Goal: Navigation & Orientation: Understand site structure

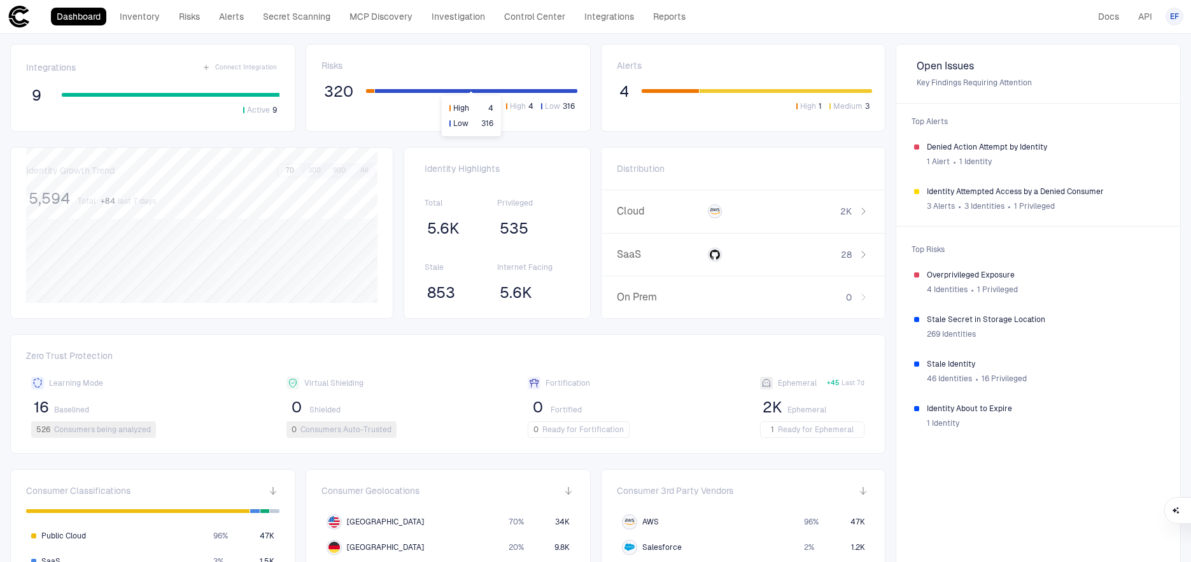
click at [369, 91] on div at bounding box center [370, 91] width 8 height 4
click at [665, 91] on div at bounding box center [670, 91] width 57 height 4
click at [1014, 142] on span "Denied Action Attempt by Identity" at bounding box center [1045, 147] width 236 height 10
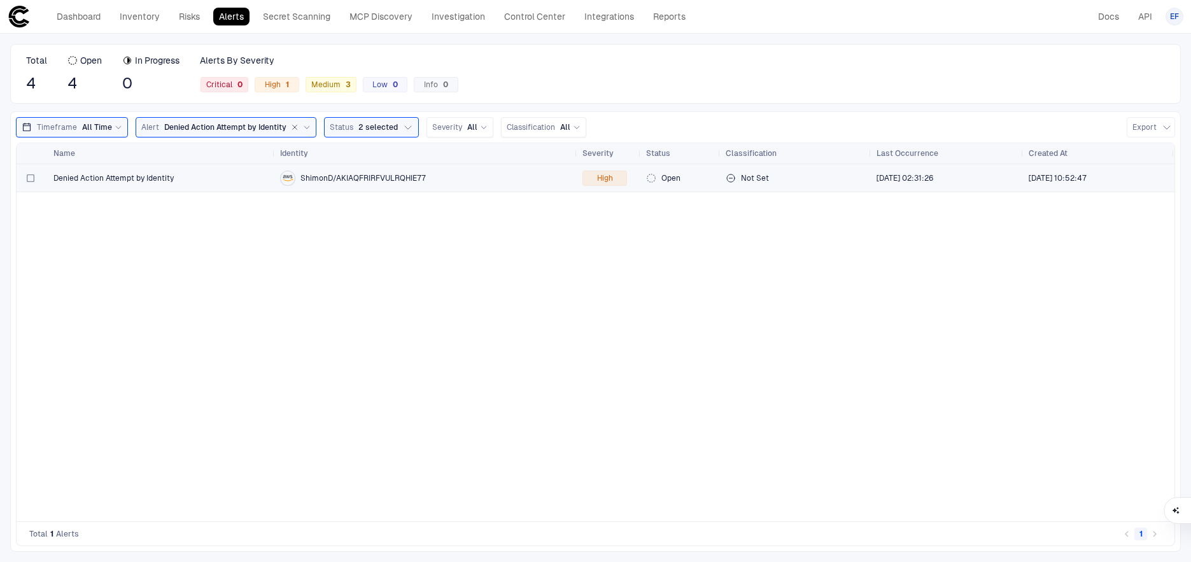
click at [217, 180] on div "Denied Action Attempt by Identity" at bounding box center [161, 178] width 216 height 10
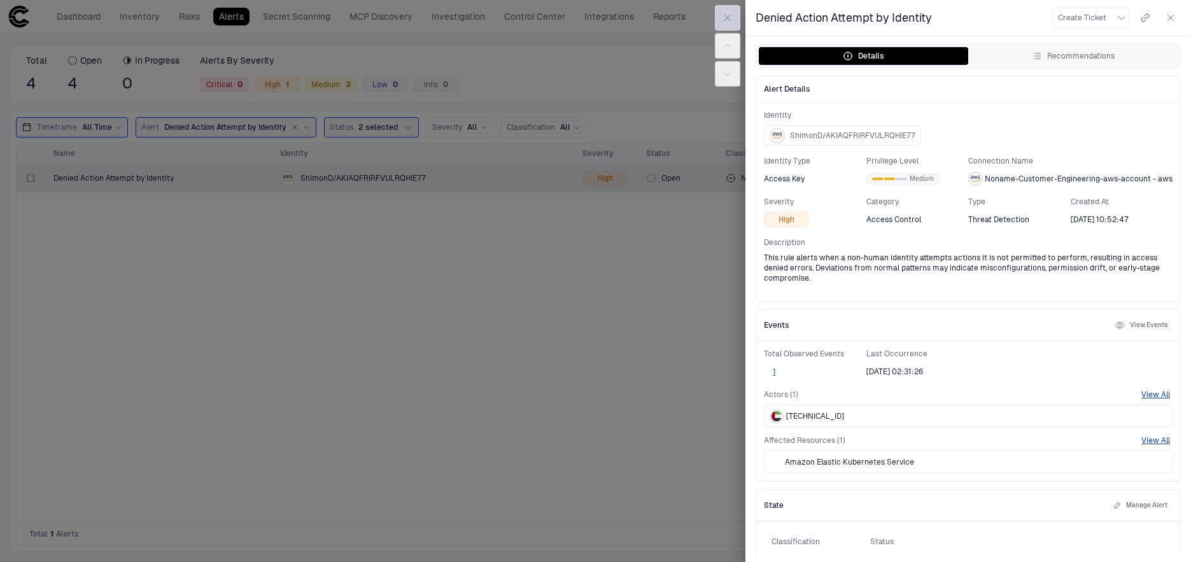
click at [730, 19] on icon "button" at bounding box center [728, 18] width 10 height 10
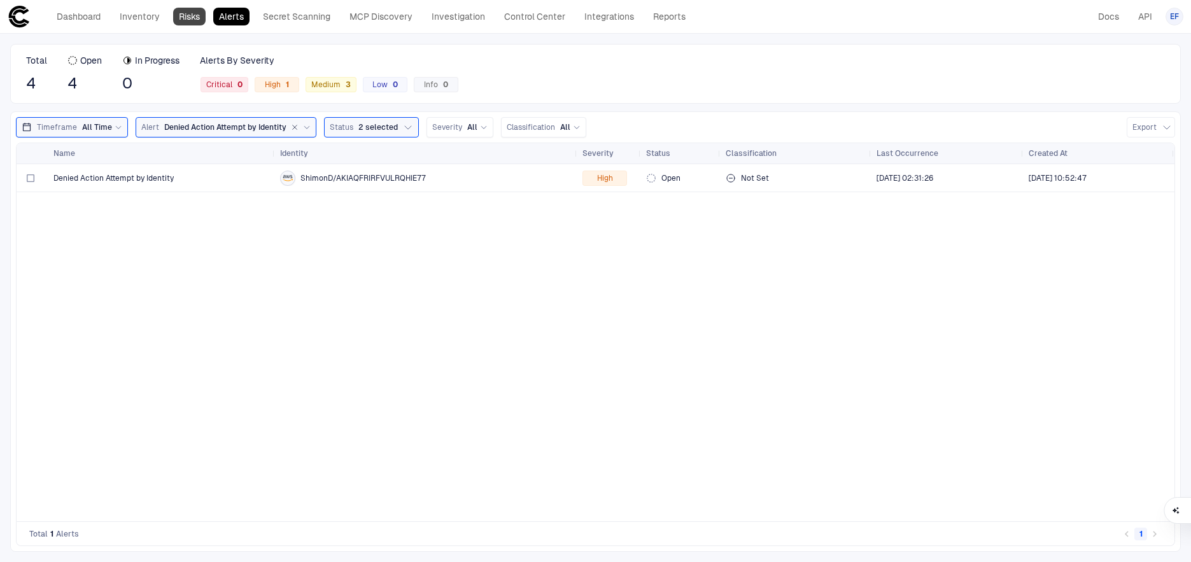
click at [183, 15] on link "Risks" at bounding box center [189, 17] width 32 height 18
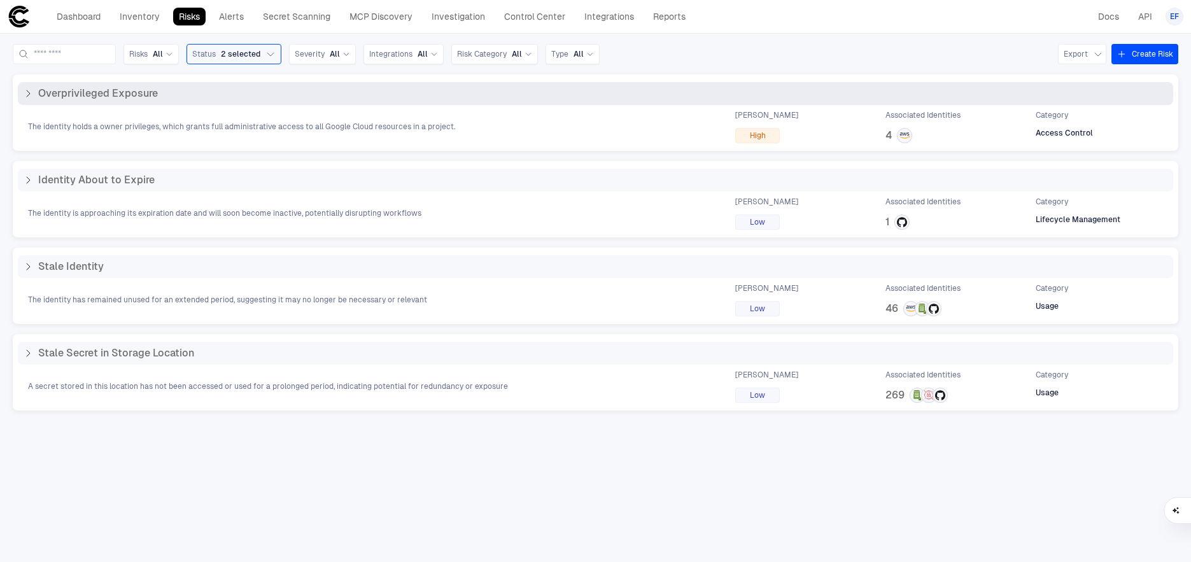
click at [129, 127] on span "The identity holds a owner privileges, which grants full administrative access …" at bounding box center [241, 127] width 427 height 10
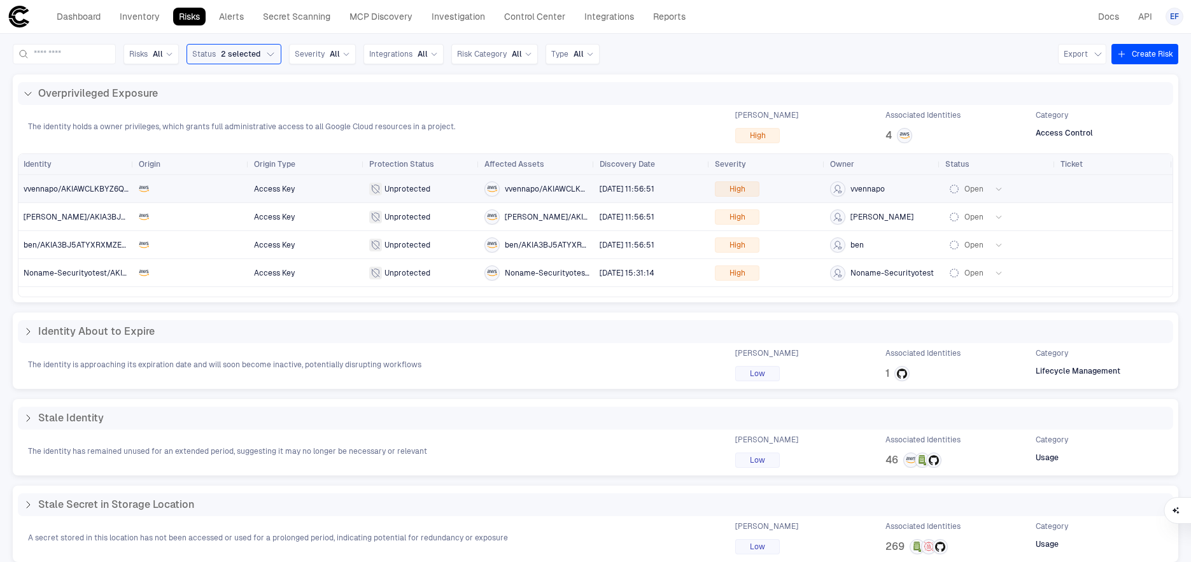
click at [187, 194] on div at bounding box center [191, 189] width 105 height 10
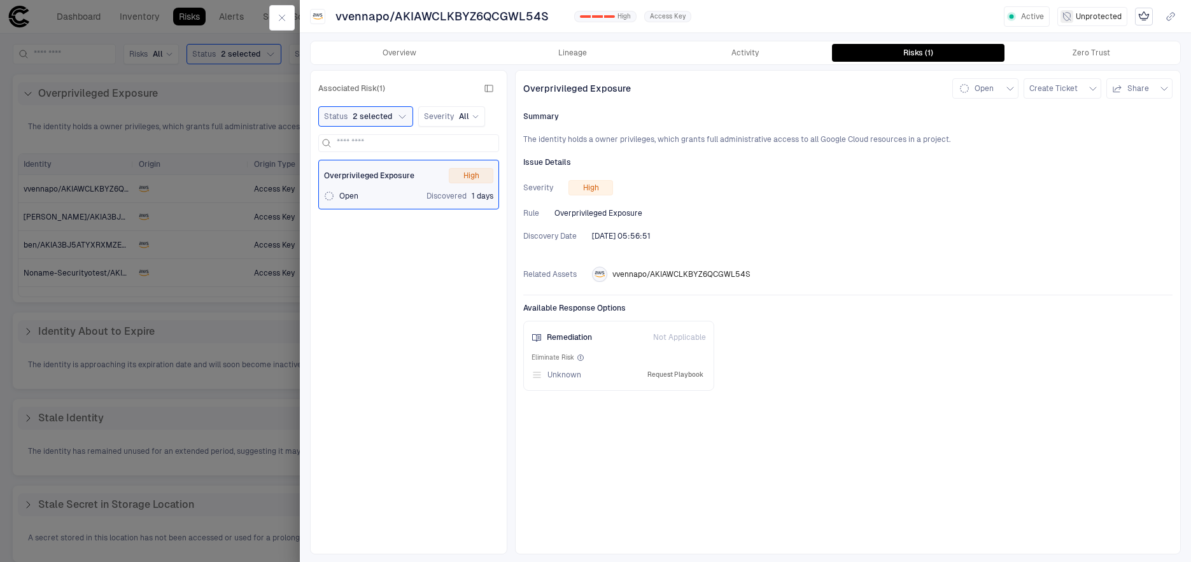
click at [687, 374] on button "Request Playbook" at bounding box center [675, 374] width 61 height 15
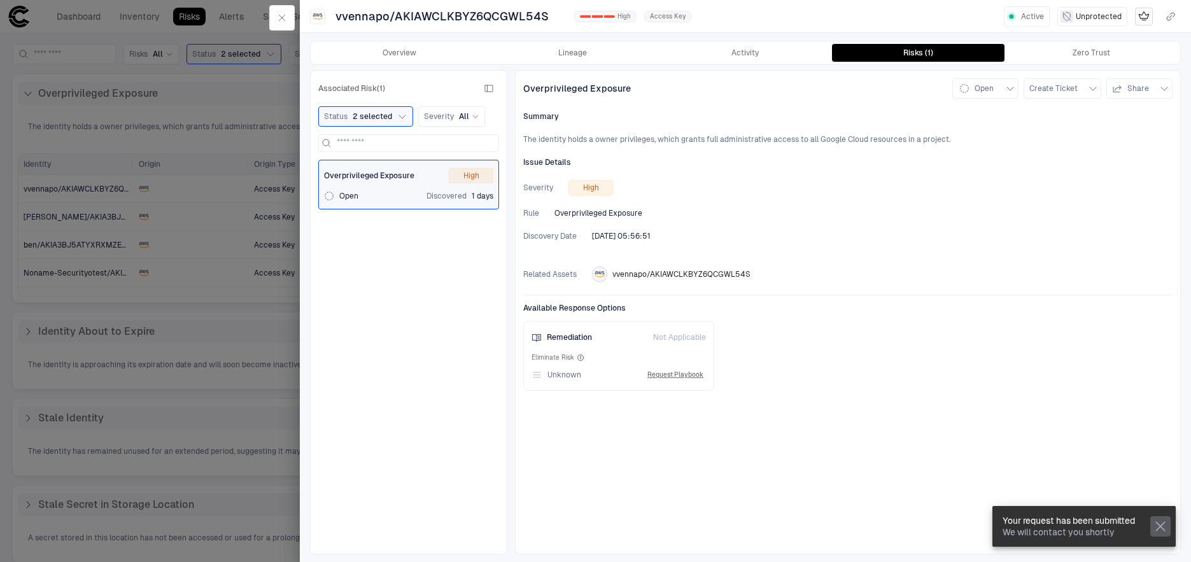
click at [1162, 527] on icon "button" at bounding box center [1160, 526] width 9 height 9
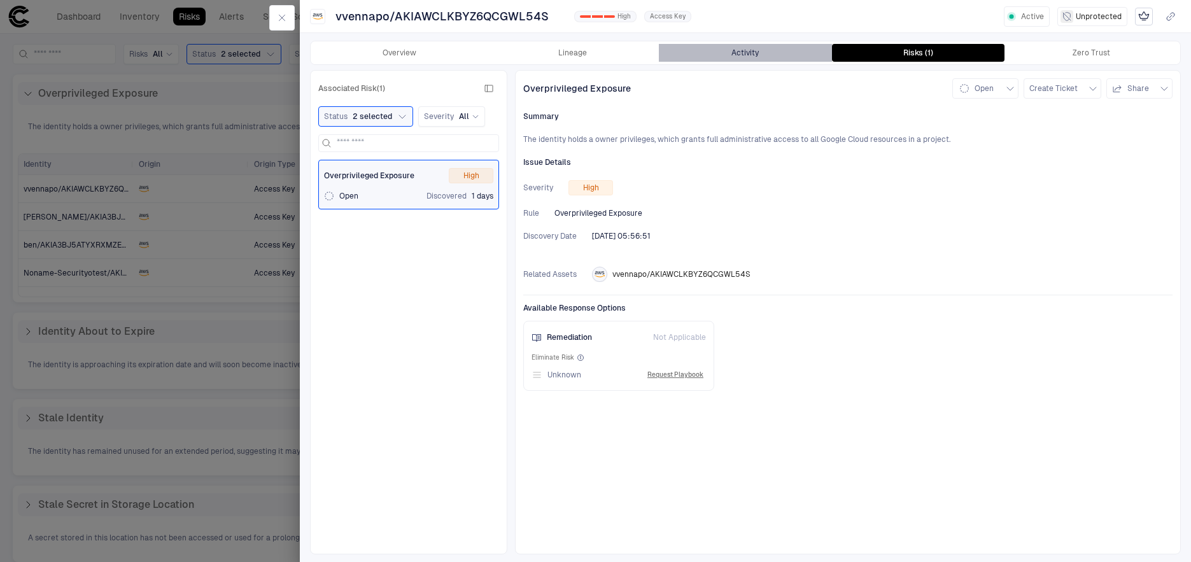
click at [767, 48] on button "Activity" at bounding box center [745, 53] width 173 height 18
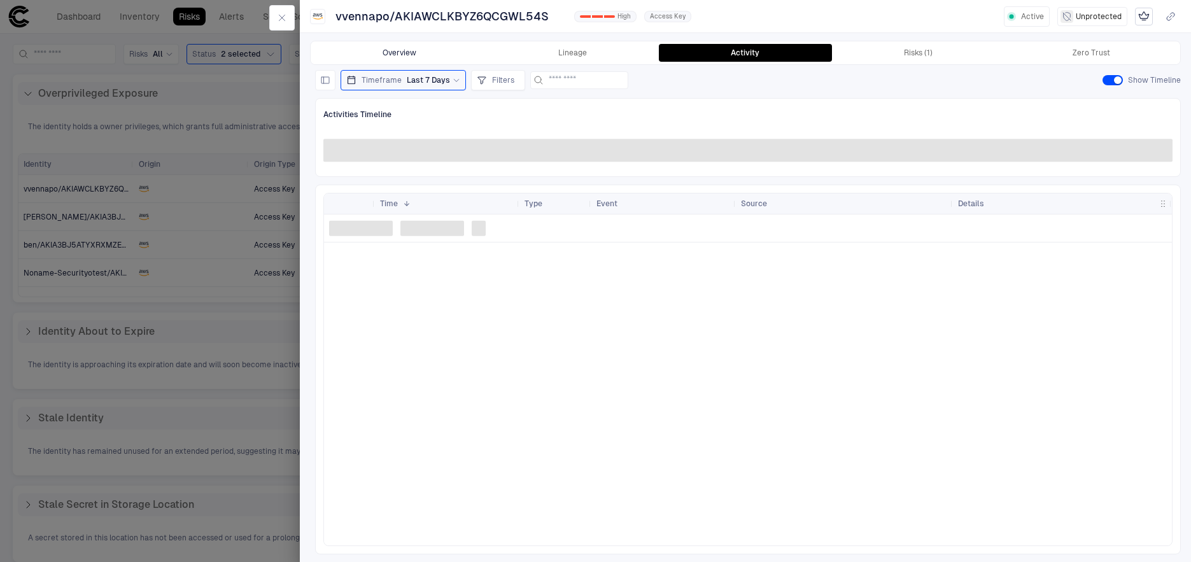
click at [406, 53] on button "Overview" at bounding box center [399, 53] width 173 height 18
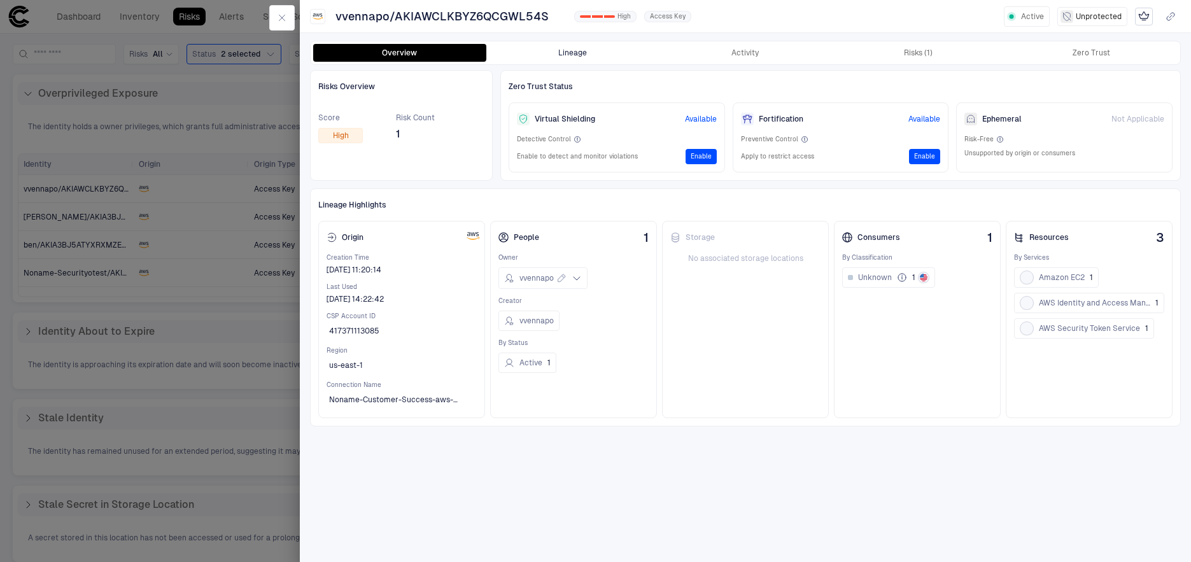
click at [570, 52] on button "Lineage" at bounding box center [572, 53] width 173 height 18
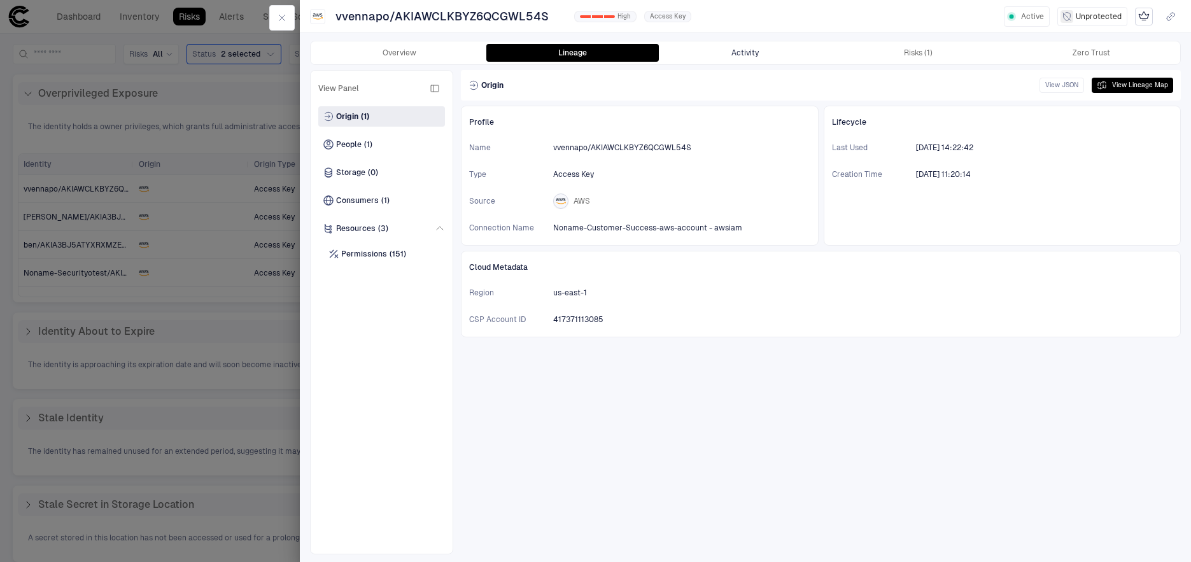
click at [754, 52] on button "Activity" at bounding box center [745, 53] width 173 height 18
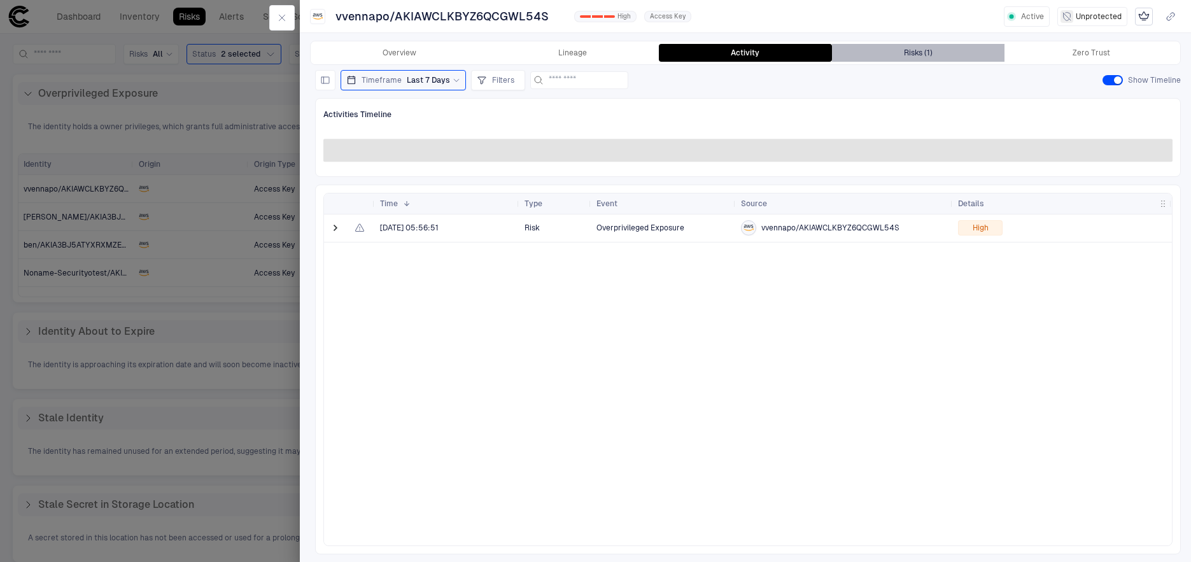
click at [924, 59] on button "Risks (1)" at bounding box center [918, 53] width 173 height 18
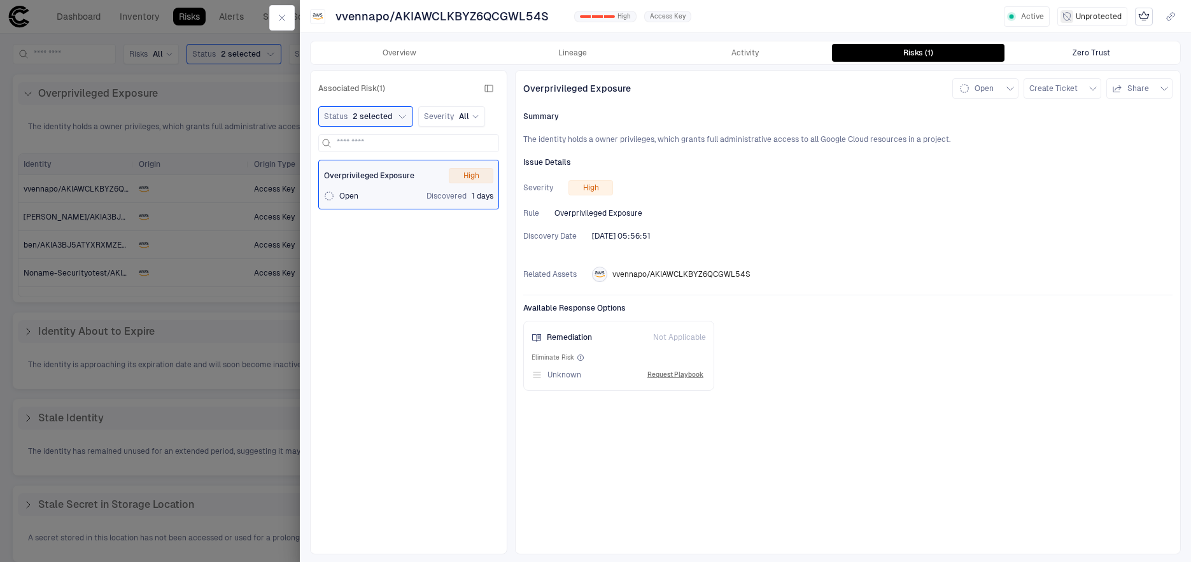
click at [1083, 55] on div "Zero Trust" at bounding box center [1092, 53] width 38 height 10
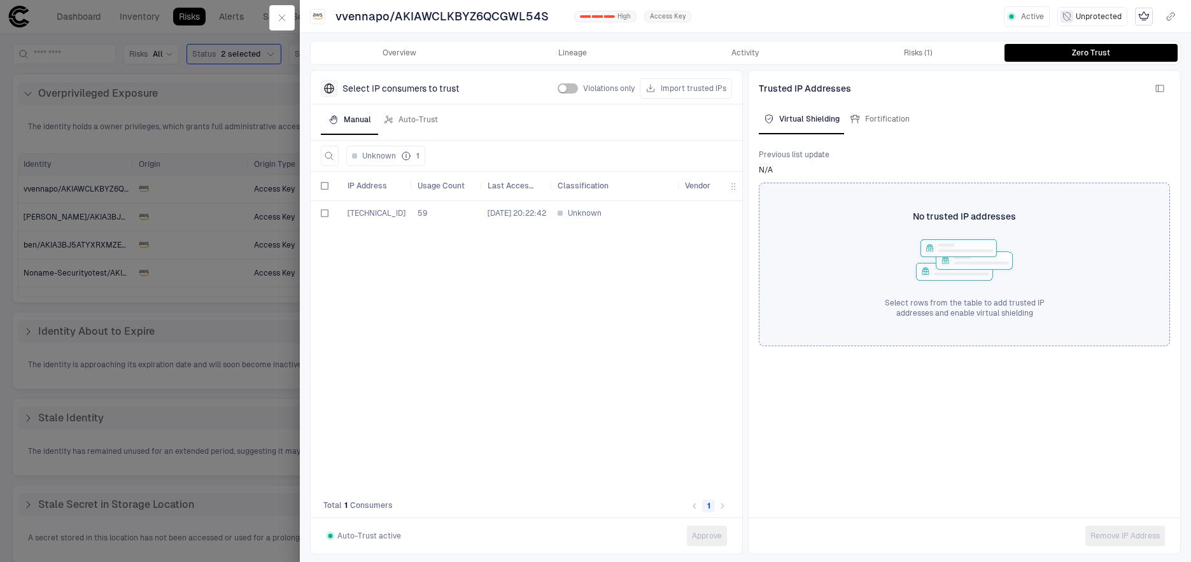
click at [631, 206] on div "Unknown" at bounding box center [616, 214] width 117 height 24
click at [320, 213] on div at bounding box center [327, 214] width 22 height 24
click at [565, 55] on button "Lineage" at bounding box center [572, 53] width 173 height 18
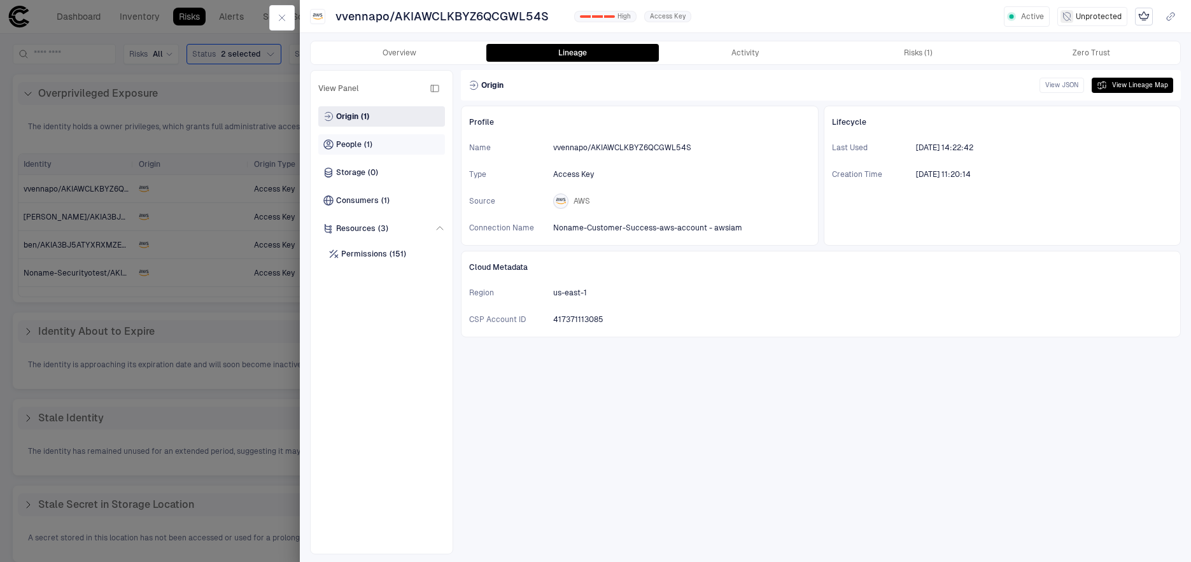
click at [356, 147] on span "People" at bounding box center [348, 144] width 25 height 10
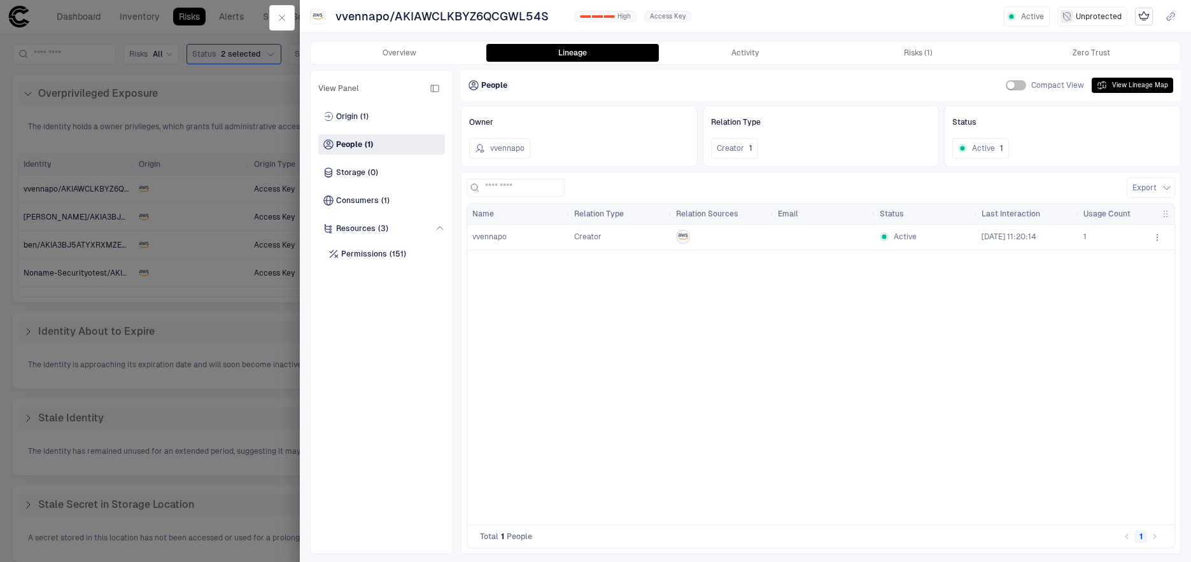
click at [491, 237] on span "vvennapo" at bounding box center [489, 236] width 34 height 9
click at [493, 149] on button "vvennapo" at bounding box center [499, 148] width 61 height 20
click at [277, 18] on icon "button" at bounding box center [282, 18] width 10 height 10
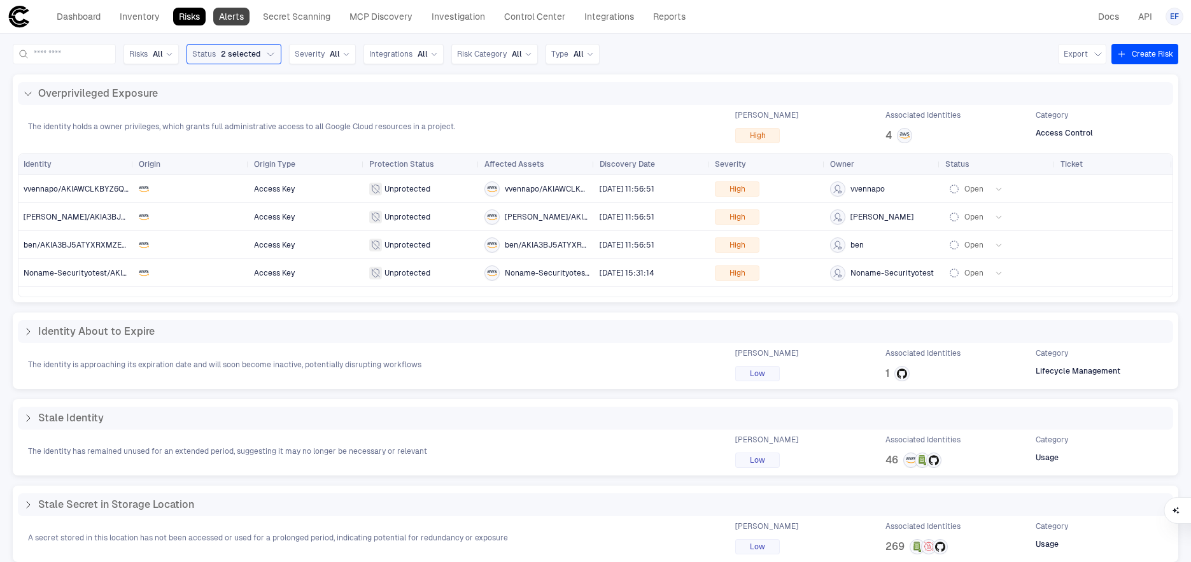
click at [230, 22] on link "Alerts" at bounding box center [231, 17] width 36 height 18
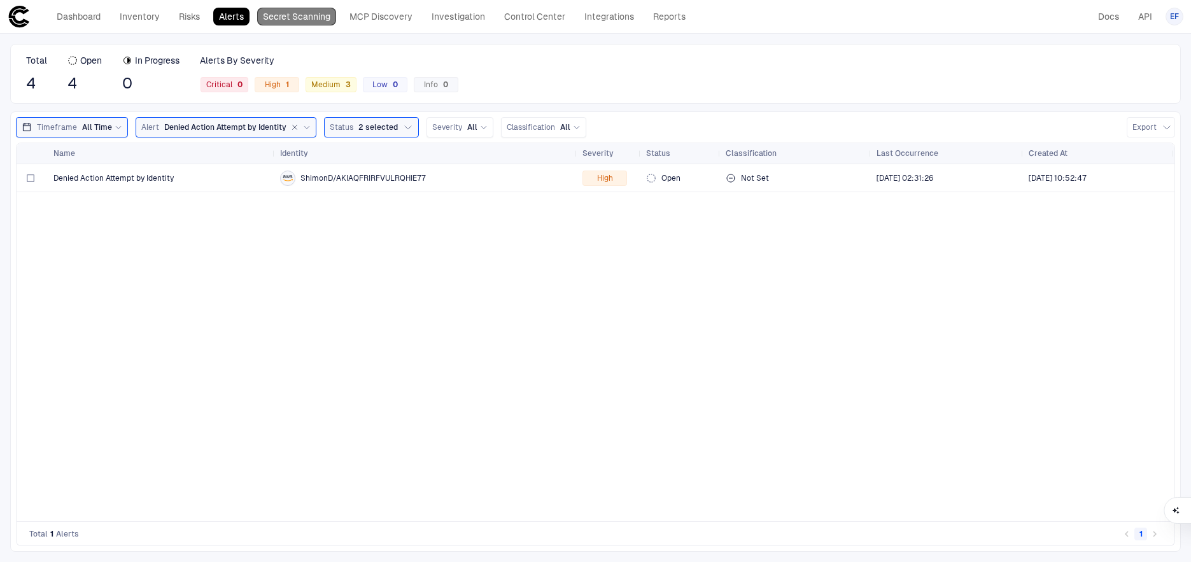
click at [300, 19] on link "Secret Scanning" at bounding box center [296, 17] width 79 height 18
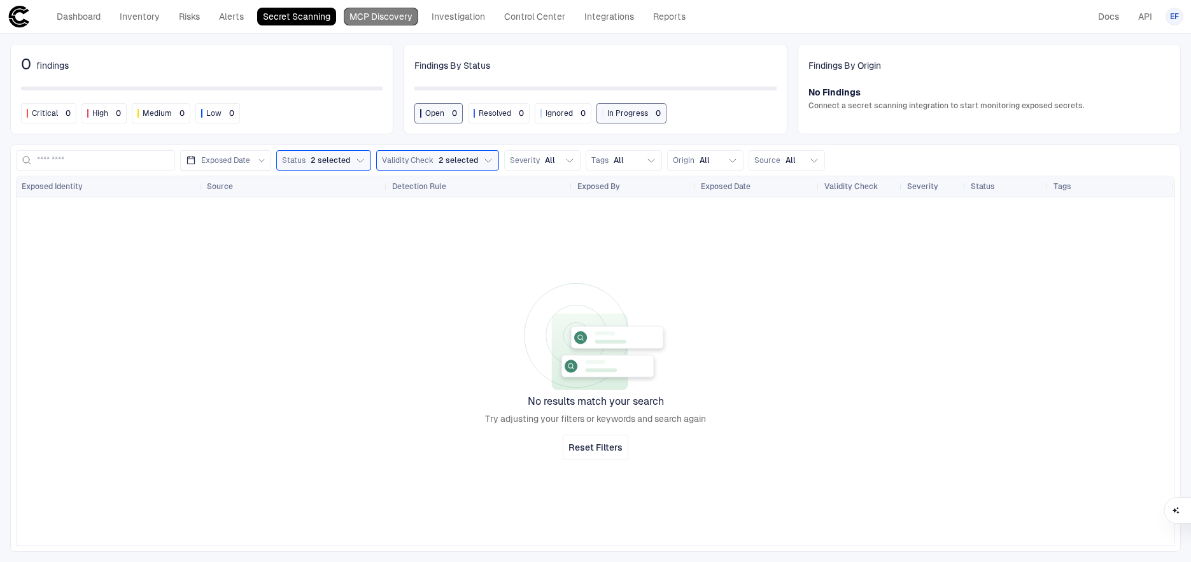
click at [369, 17] on link "MCP Discovery" at bounding box center [381, 17] width 74 height 18
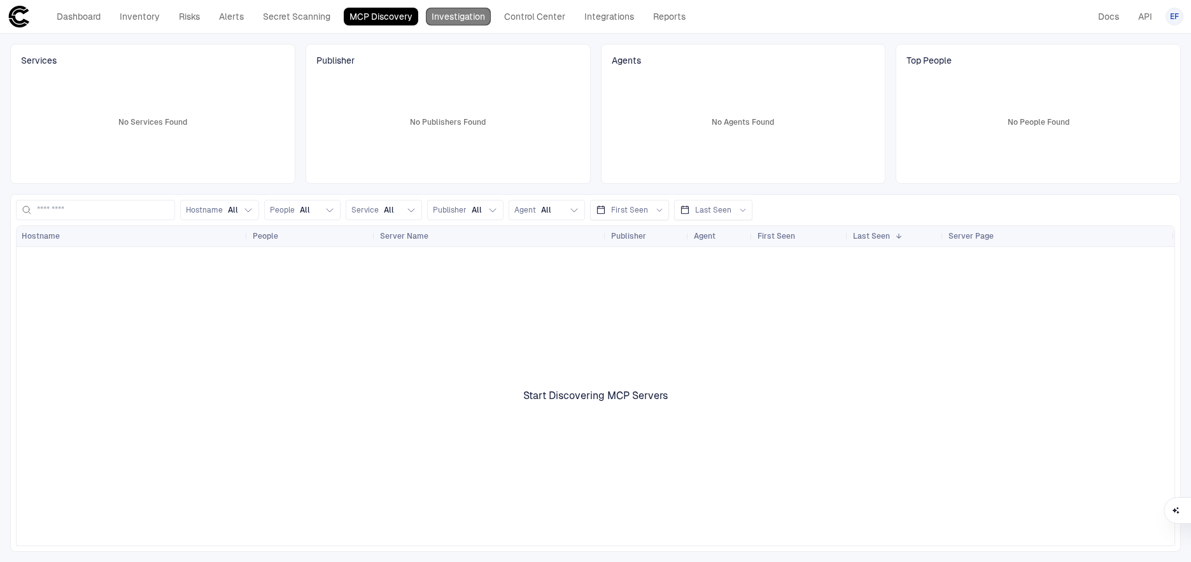
click at [446, 13] on link "Investigation" at bounding box center [458, 17] width 65 height 18
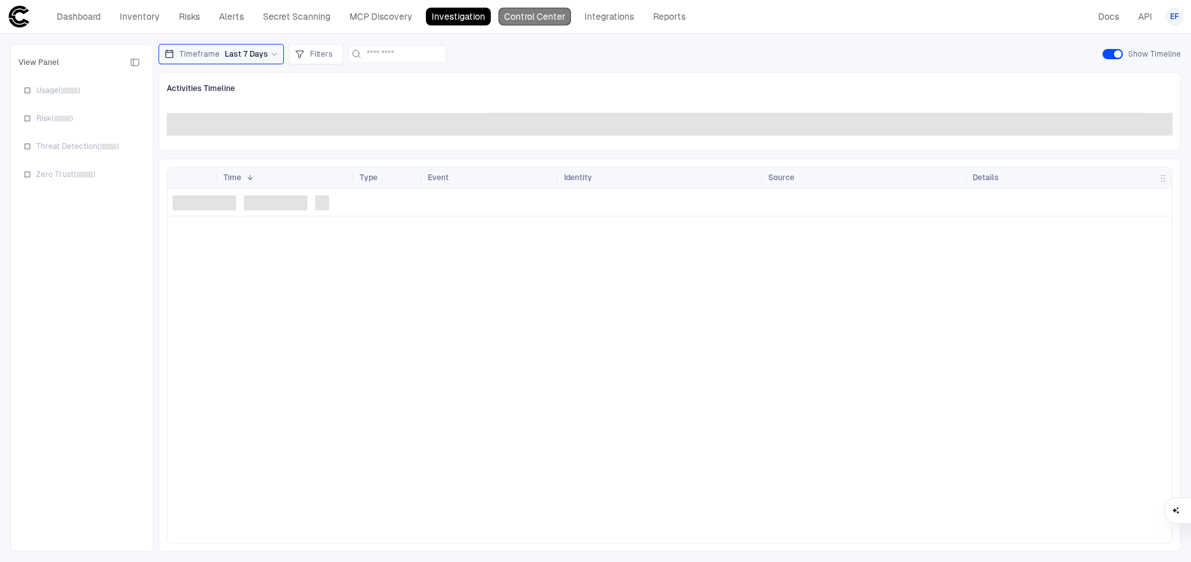
click at [529, 15] on link "Control Center" at bounding box center [534, 17] width 73 height 18
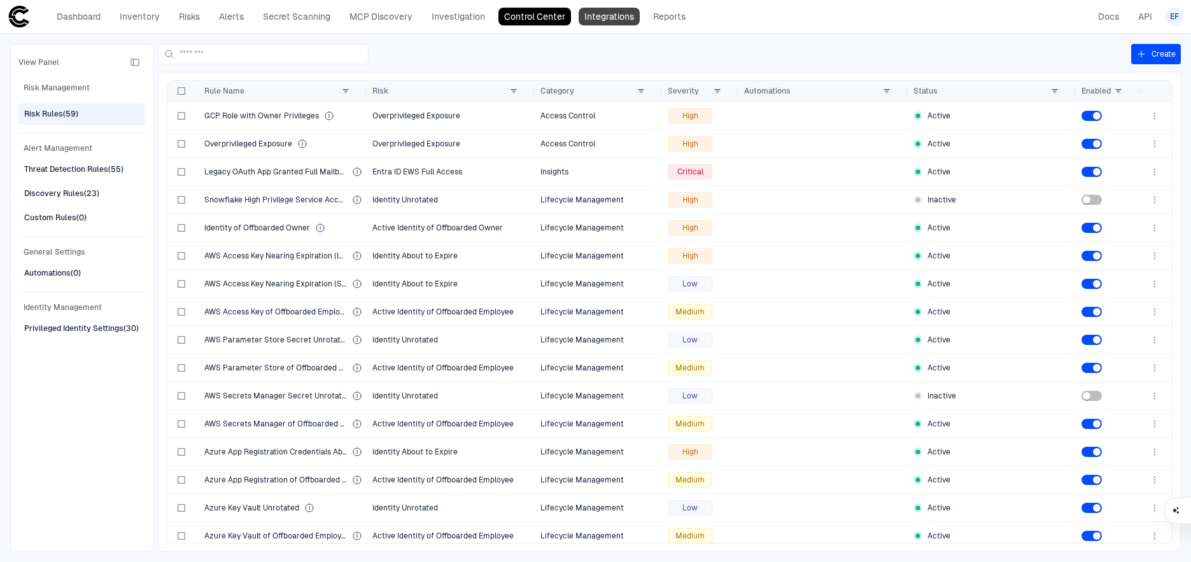
click at [622, 17] on link "Integrations" at bounding box center [609, 17] width 61 height 18
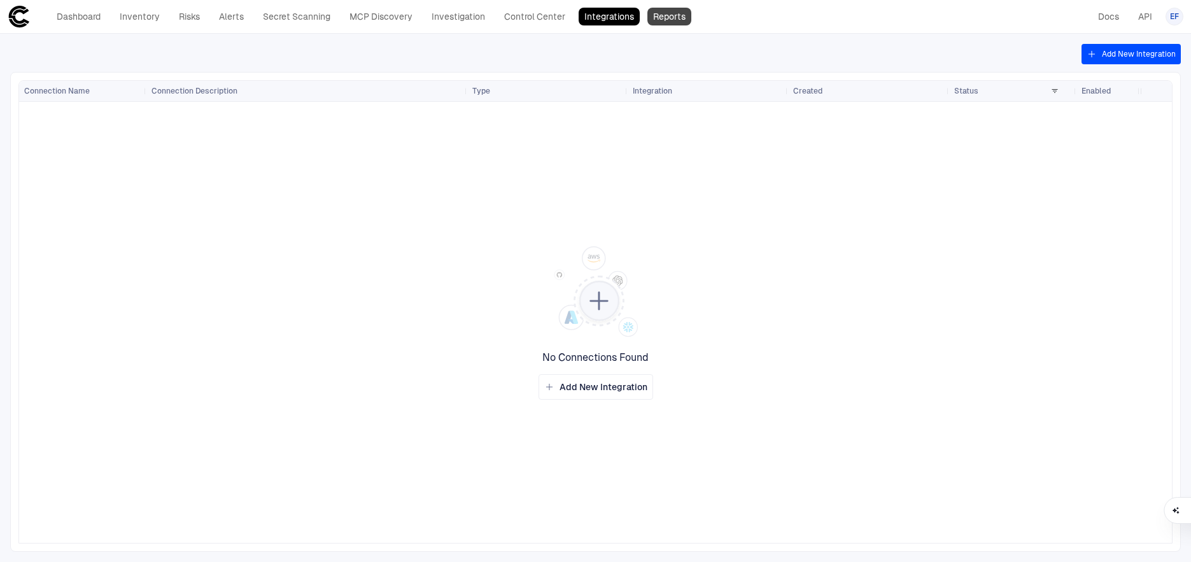
click at [674, 17] on link "Reports" at bounding box center [669, 17] width 44 height 18
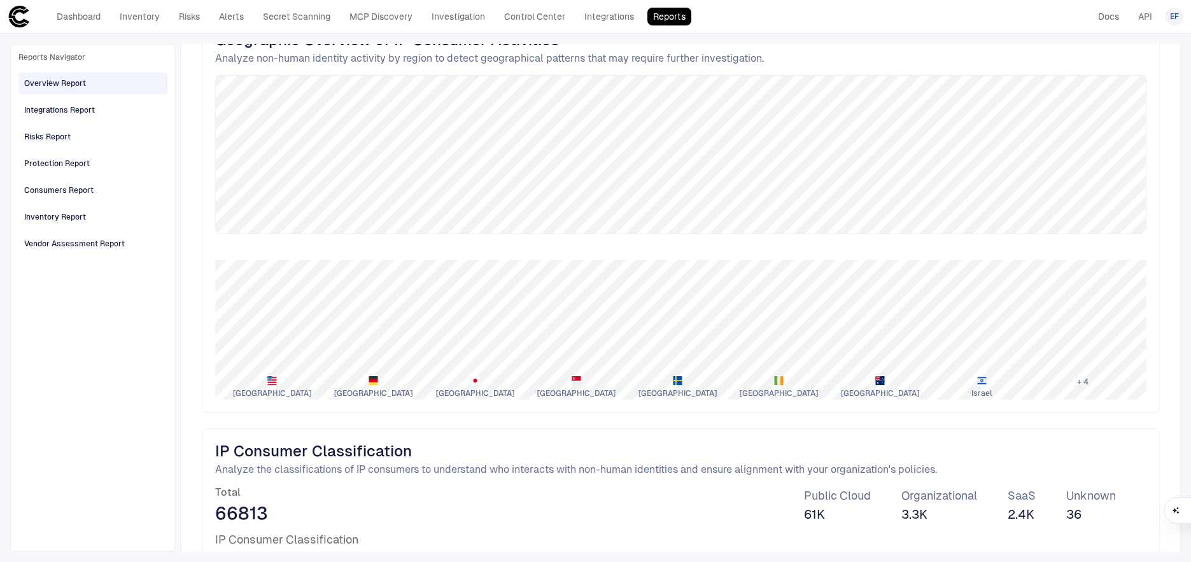
scroll to position [1347, 0]
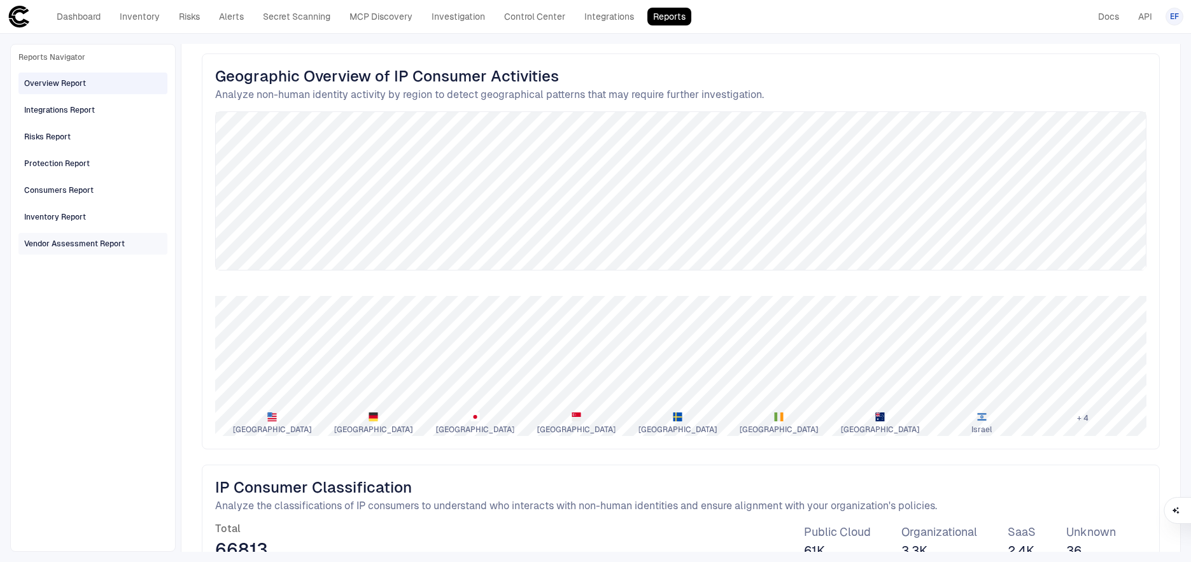
click at [66, 241] on div "Vendor Assessment Report" at bounding box center [74, 243] width 101 height 11
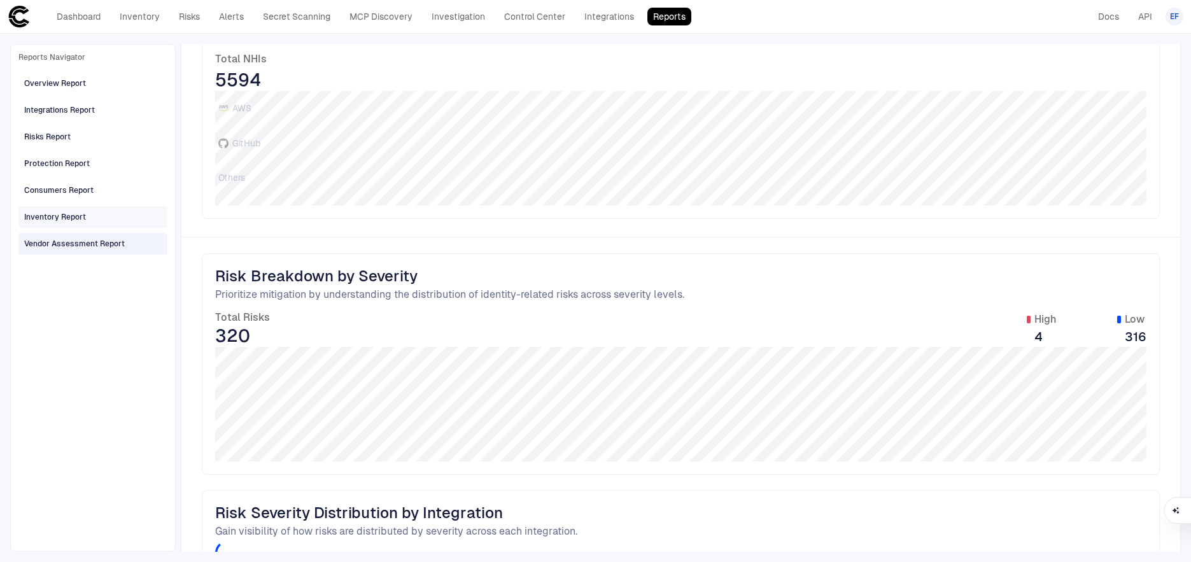
scroll to position [536, 0]
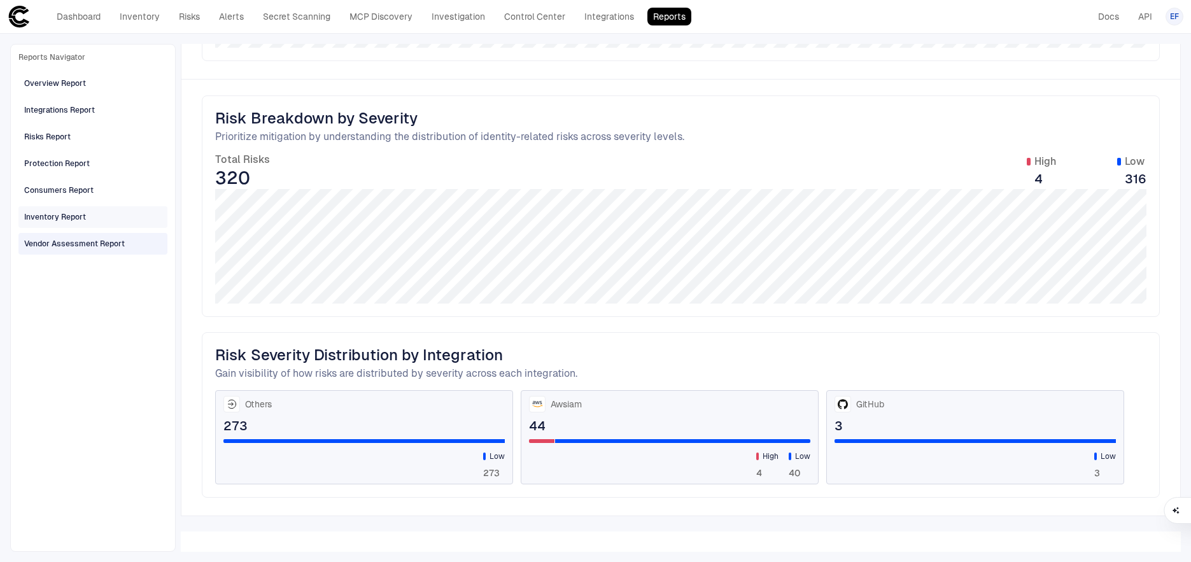
click at [60, 211] on div "Inventory Report" at bounding box center [55, 216] width 62 height 11
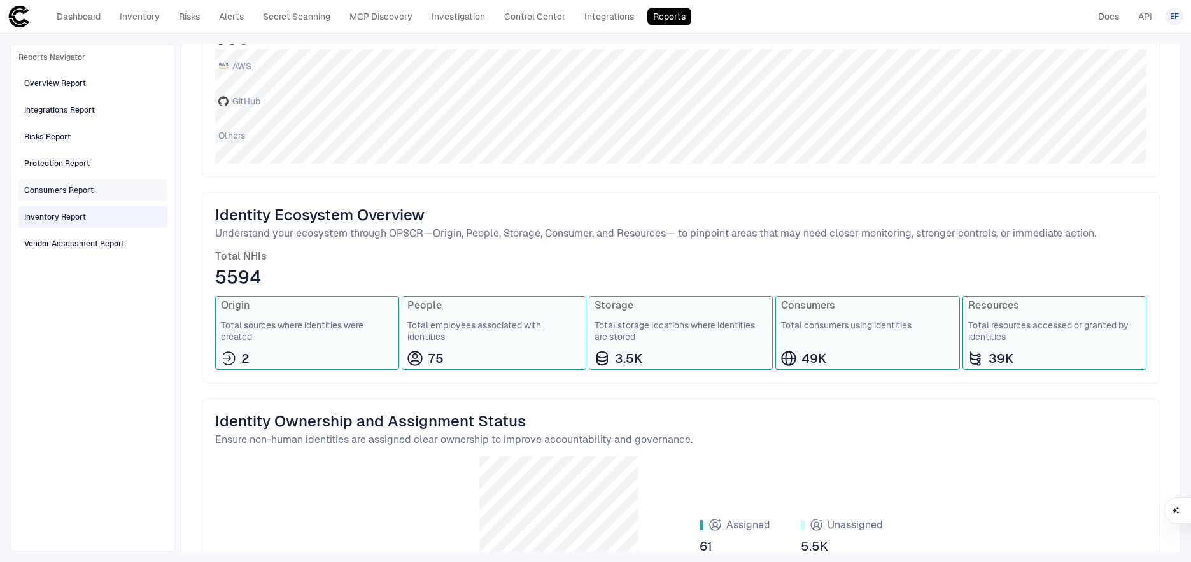
scroll to position [345, 0]
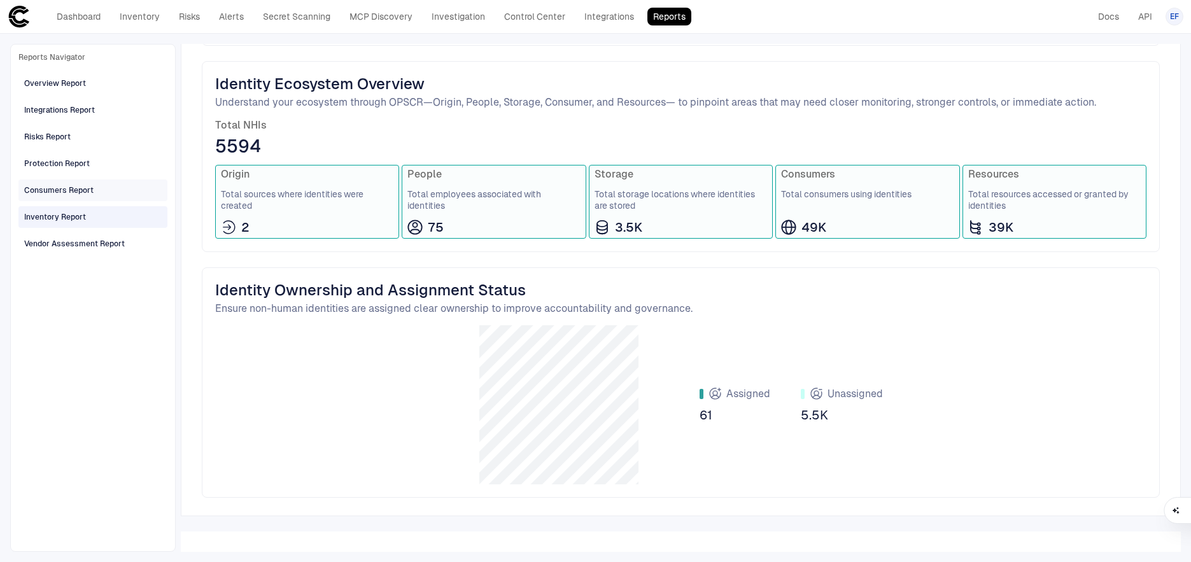
click at [54, 180] on div "Consumers Report" at bounding box center [94, 190] width 140 height 20
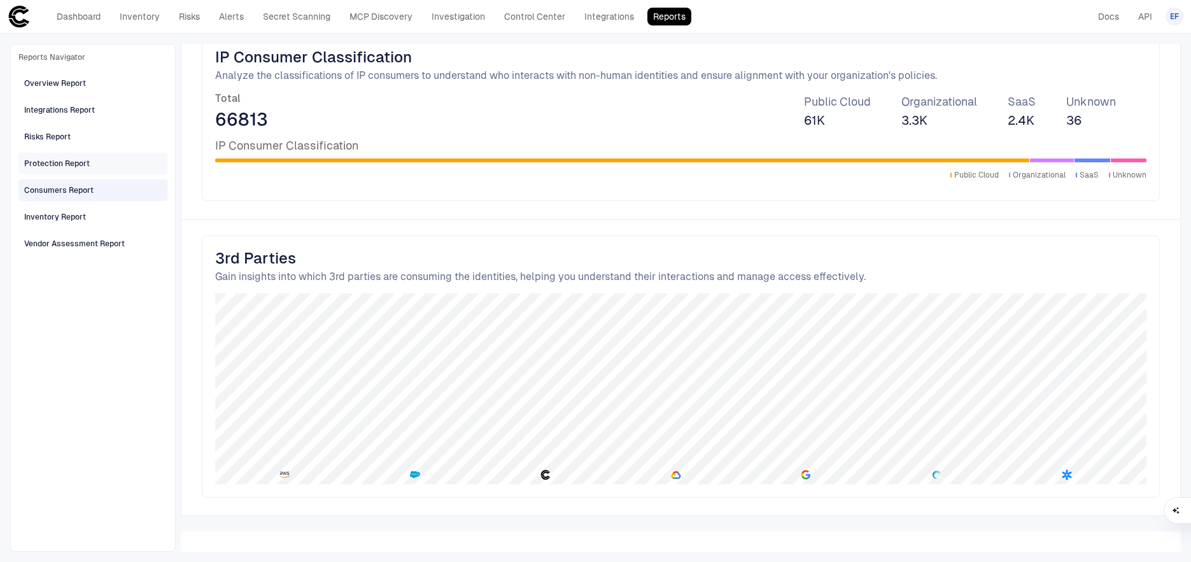
click at [52, 161] on div "Protection Report" at bounding box center [57, 163] width 66 height 11
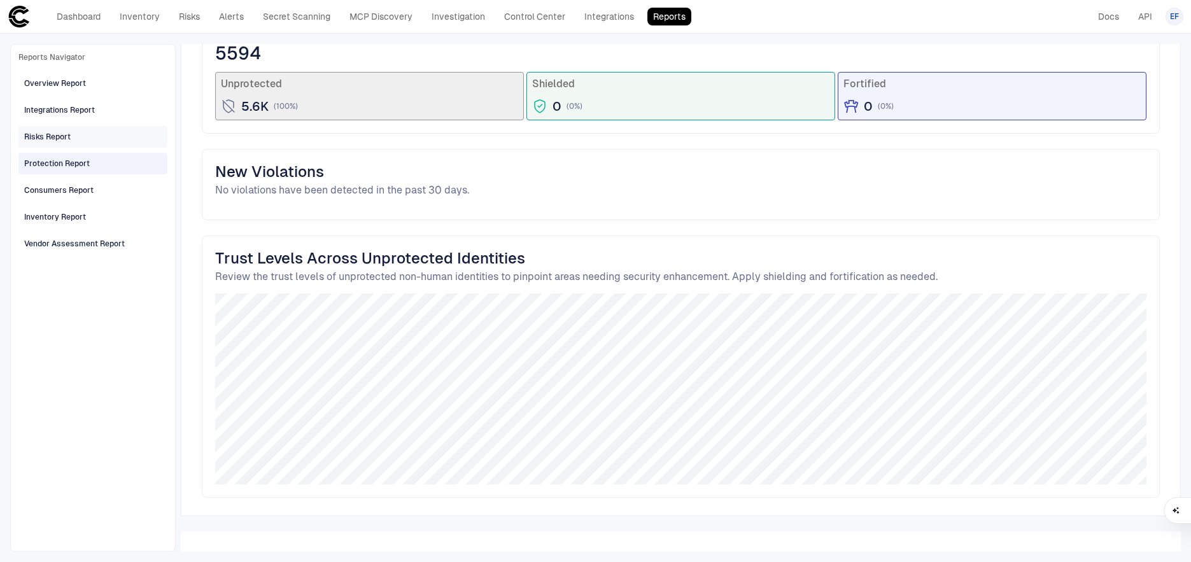
click at [52, 140] on div "Risks Report" at bounding box center [47, 136] width 46 height 11
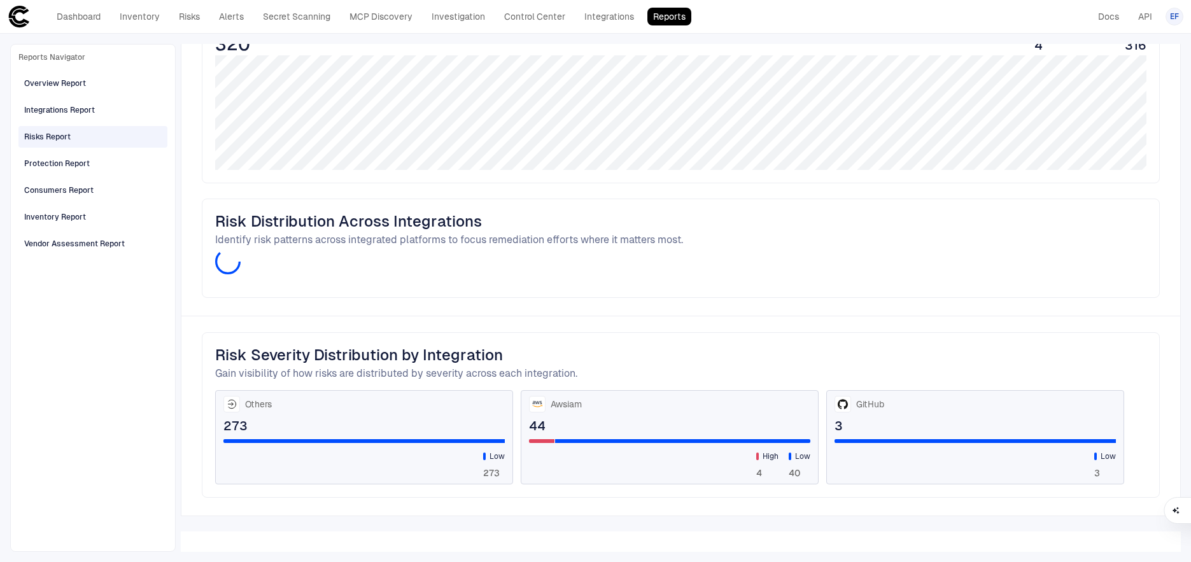
scroll to position [391, 0]
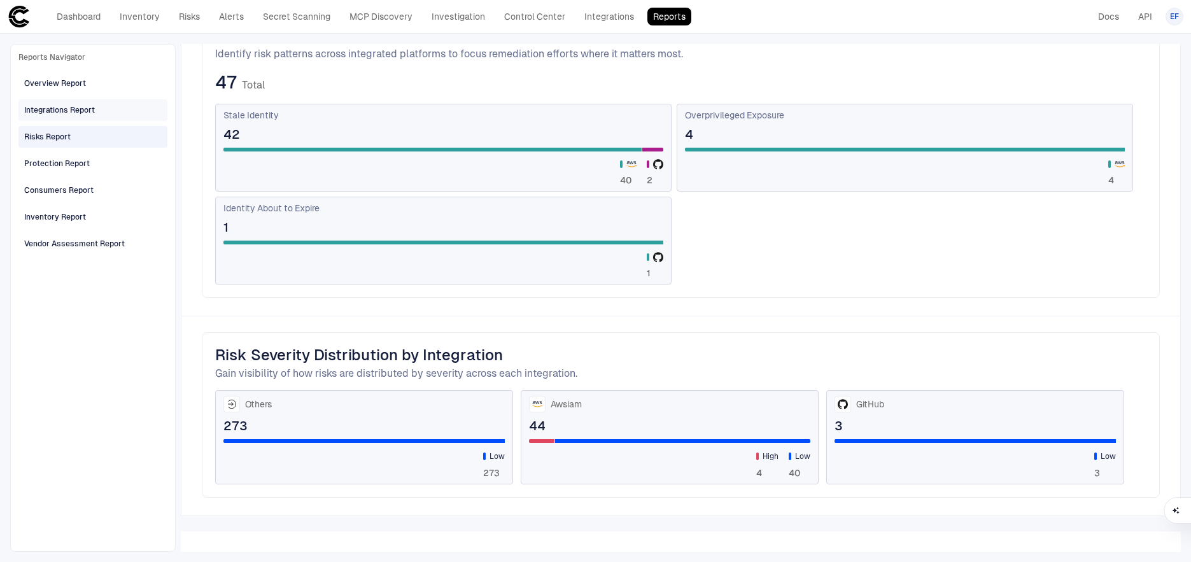
click at [46, 106] on div "Integrations Report" at bounding box center [59, 109] width 71 height 11
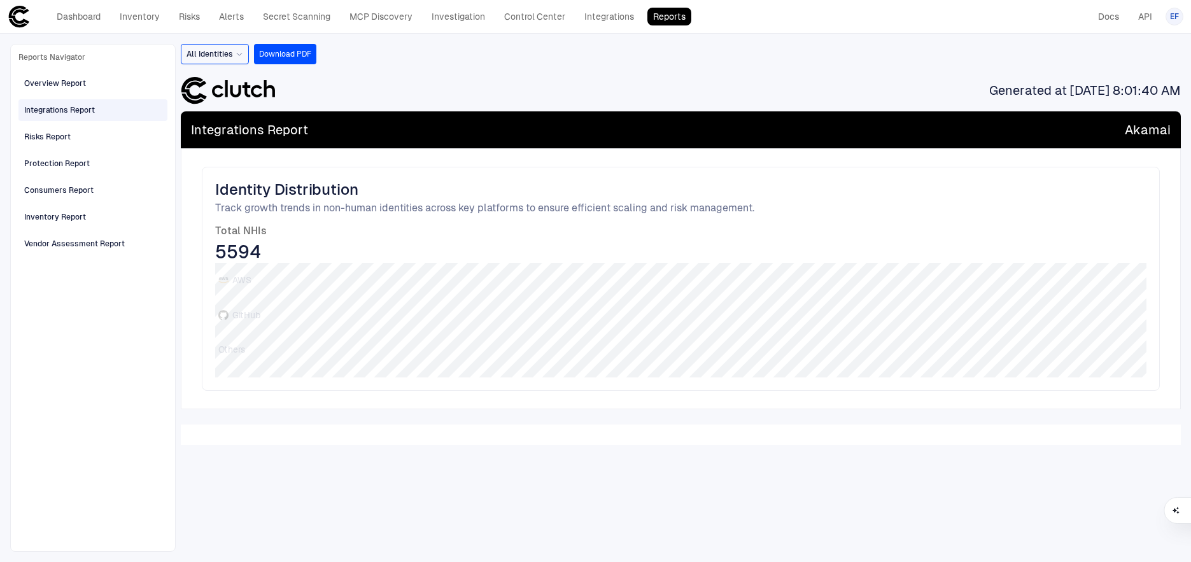
scroll to position [0, 0]
click at [55, 59] on span "Reports Navigator" at bounding box center [51, 57] width 67 height 10
click at [74, 18] on link "Dashboard" at bounding box center [78, 17] width 55 height 18
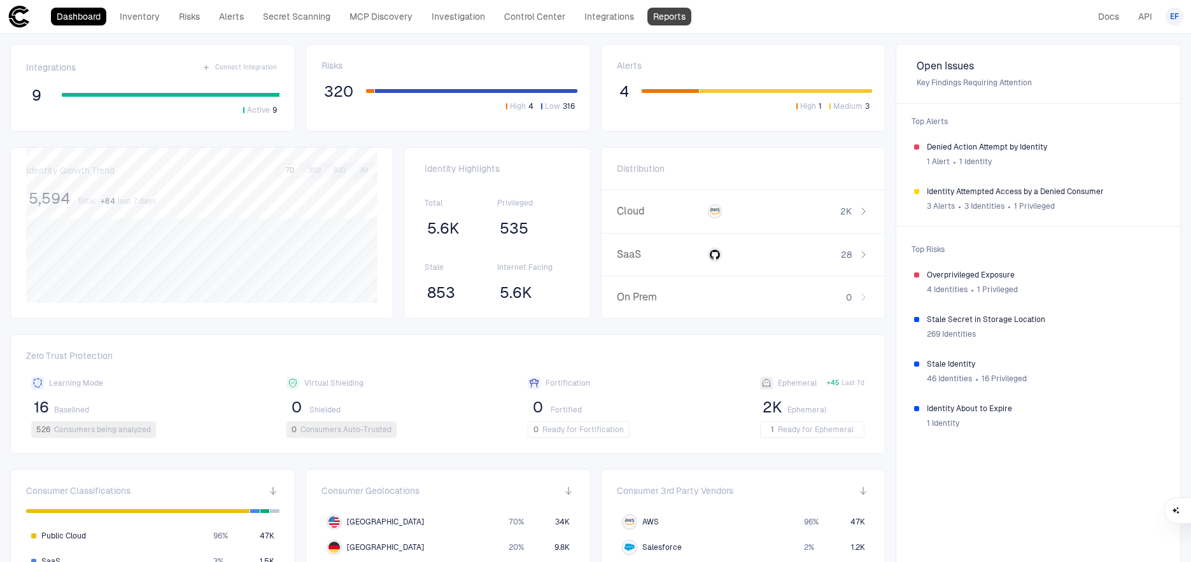
click at [607, 20] on link "Integrations" at bounding box center [609, 17] width 61 height 18
